Goal: Navigation & Orientation: Find specific page/section

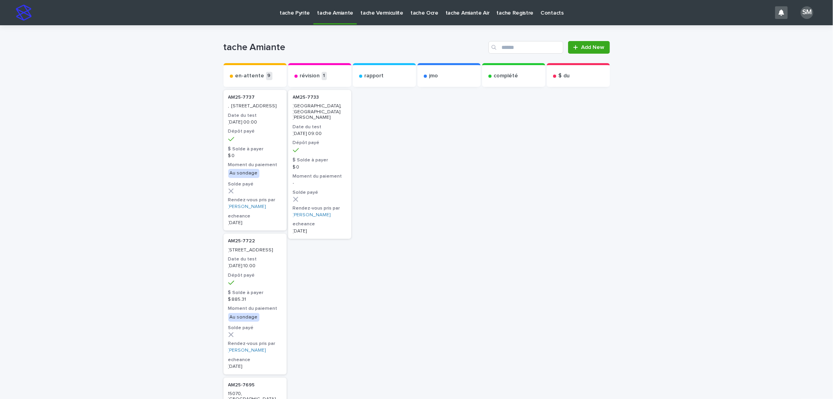
click at [289, 12] on p "tache Pyrite" at bounding box center [295, 8] width 30 height 17
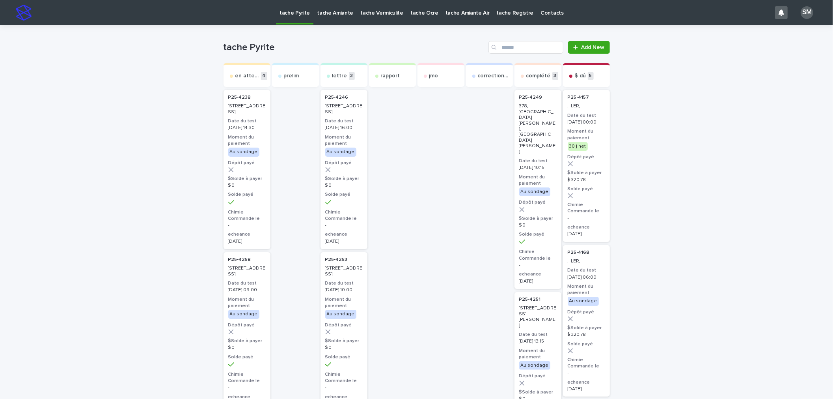
click at [317, 14] on p "tache Amiante" at bounding box center [335, 8] width 36 height 17
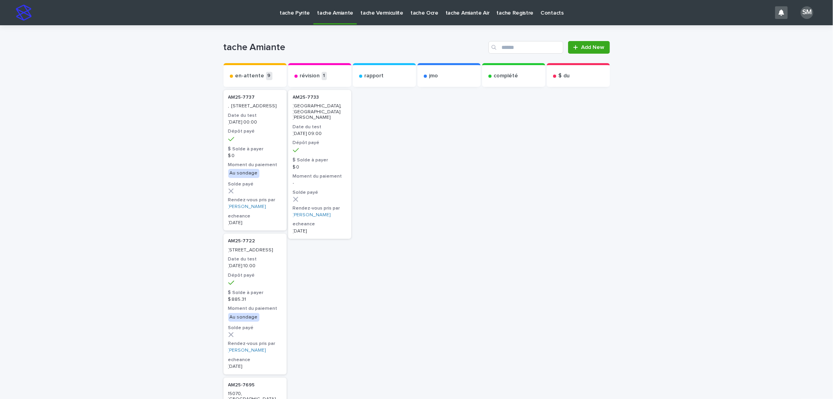
click at [371, 11] on p "tache Vermiculite" at bounding box center [381, 8] width 43 height 17
